Goal: Transaction & Acquisition: Obtain resource

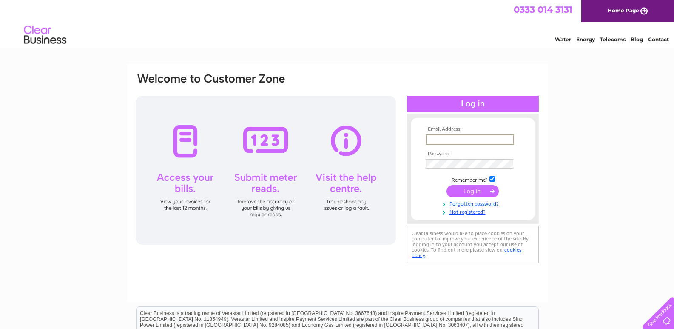
click at [430, 140] on input "text" at bounding box center [470, 139] width 89 height 10
type input "financeteam@roycastle.org"
click at [447, 185] on input "submit" at bounding box center [473, 191] width 52 height 12
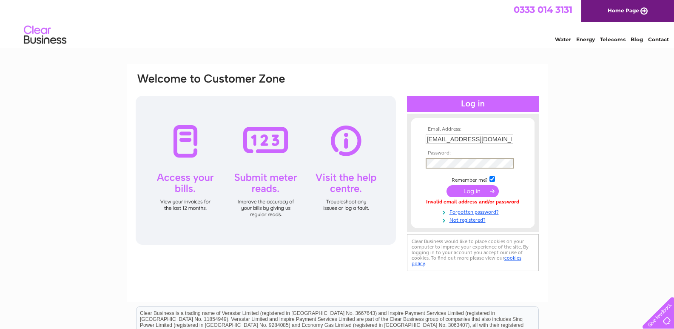
click at [447, 185] on input "submit" at bounding box center [473, 191] width 52 height 12
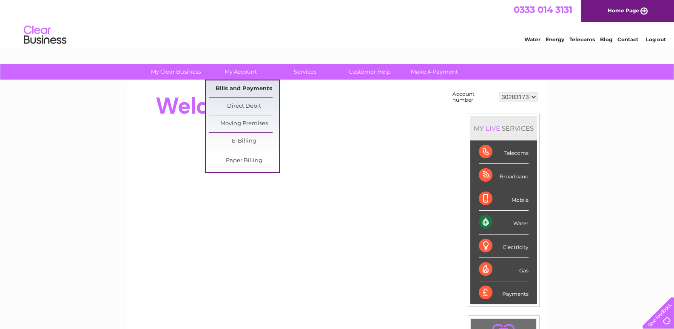
click at [238, 87] on link "Bills and Payments" at bounding box center [244, 88] width 70 height 17
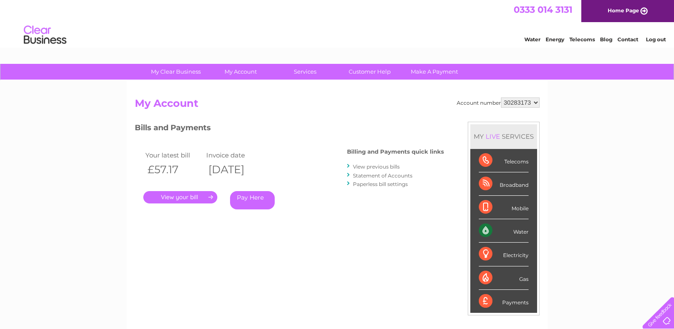
click at [178, 197] on link "." at bounding box center [180, 197] width 74 height 12
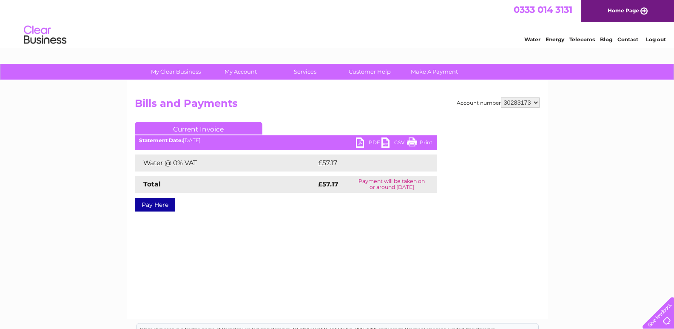
click at [371, 145] on link "PDF" at bounding box center [369, 143] width 26 height 12
click at [660, 40] on link "Log out" at bounding box center [656, 39] width 20 height 6
